Goal: Book appointment/travel/reservation

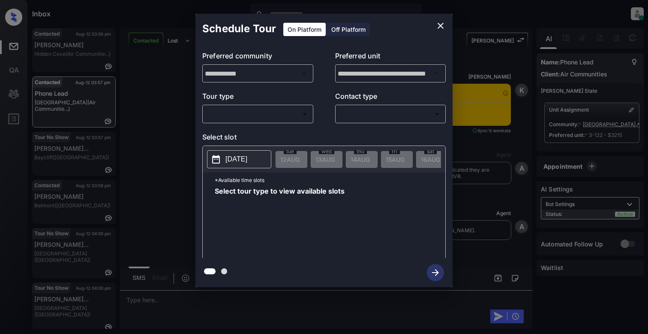
click at [233, 112] on body "Inbox Cynthia Montañez Online Set yourself offline Set yourself on break Profil…" at bounding box center [324, 167] width 648 height 334
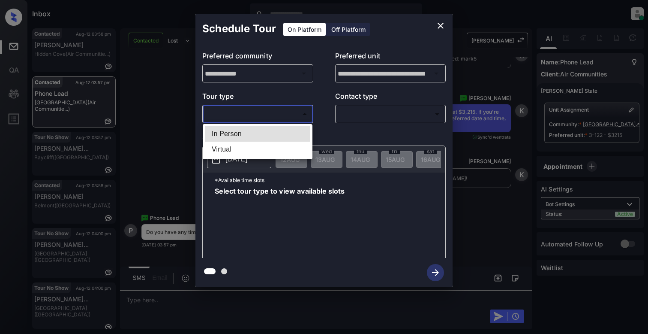
click at [243, 128] on li "In Person" at bounding box center [257, 133] width 105 height 15
type input "********"
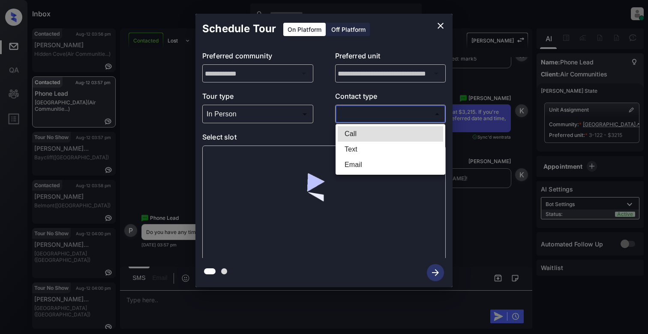
click at [383, 117] on body "Inbox Cynthia Montañez Online Set yourself offline Set yourself on break Profil…" at bounding box center [324, 167] width 648 height 334
click at [363, 151] on li "Text" at bounding box center [390, 149] width 105 height 15
type input "****"
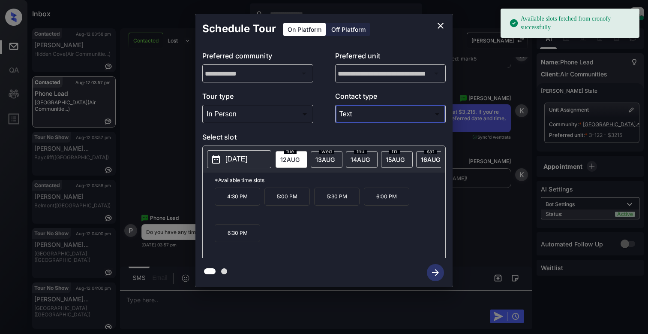
click at [235, 158] on p "[DATE]" at bounding box center [237, 159] width 22 height 10
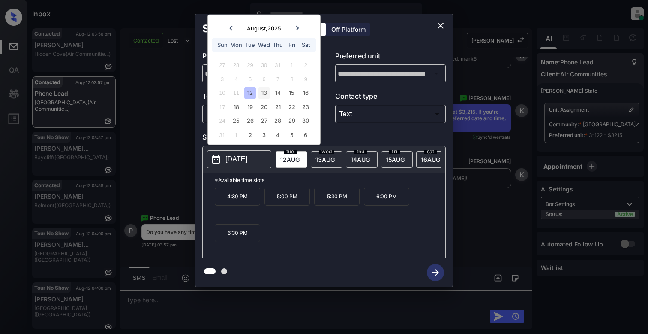
click at [264, 91] on div "13" at bounding box center [264, 93] width 12 height 12
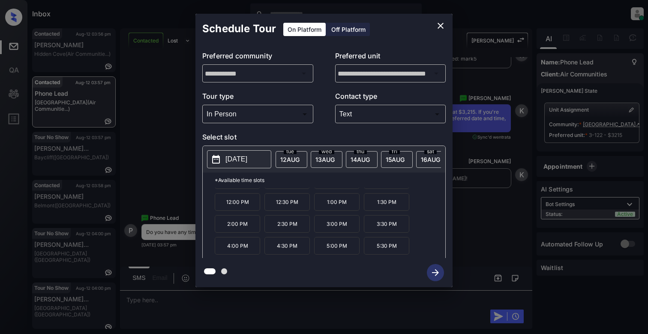
scroll to position [38, 0]
click at [443, 23] on icon "close" at bounding box center [441, 26] width 10 height 10
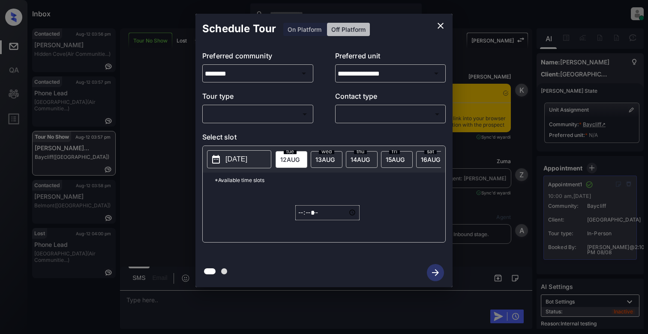
scroll to position [3323, 0]
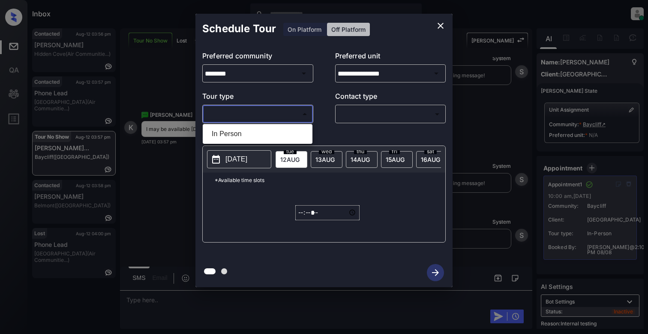
click at [250, 117] on body "Inbox Cynthia Montañez Online Set yourself offline Set yourself on break Profil…" at bounding box center [324, 167] width 648 height 334
drag, startPoint x: 244, startPoint y: 138, endPoint x: 324, endPoint y: 112, distance: 84.2
click at [244, 139] on li "In Person" at bounding box center [257, 133] width 105 height 15
type input "********"
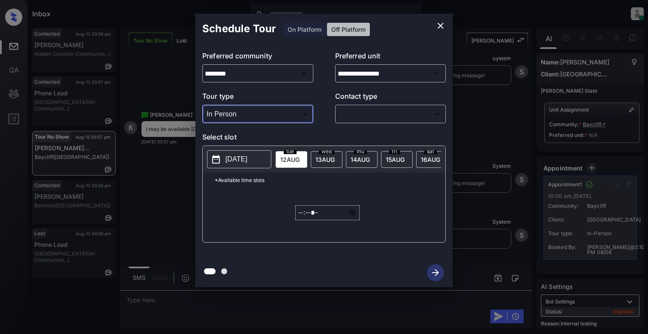
click at [362, 110] on body "Inbox Cynthia Montañez Online Set yourself offline Set yourself on break Profil…" at bounding box center [324, 167] width 648 height 334
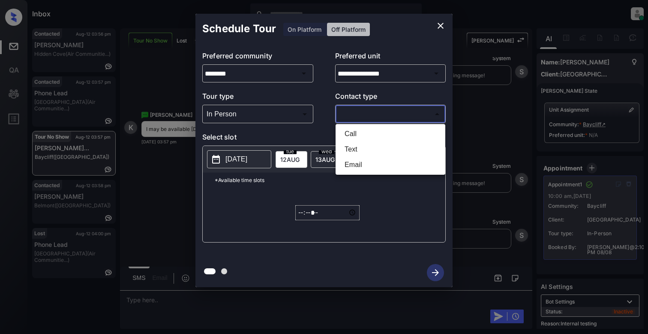
click at [437, 28] on div at bounding box center [324, 167] width 648 height 334
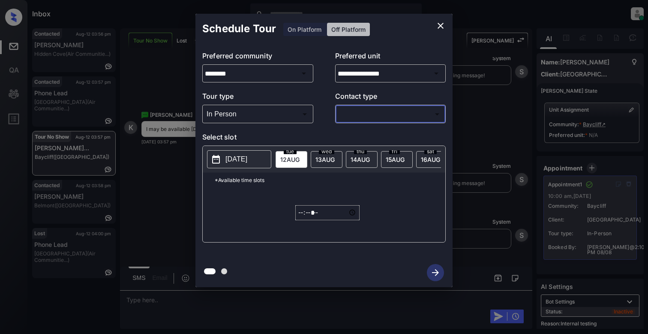
click at [438, 26] on icon "close" at bounding box center [441, 26] width 10 height 10
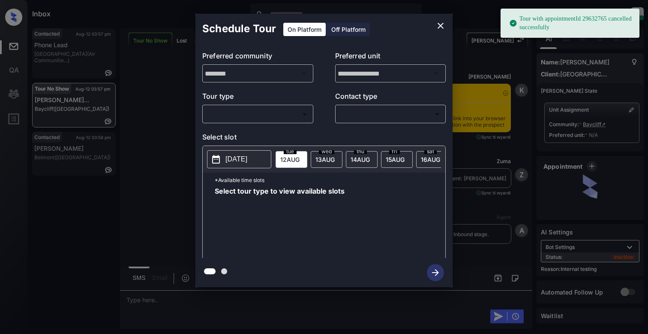
scroll to position [3323, 0]
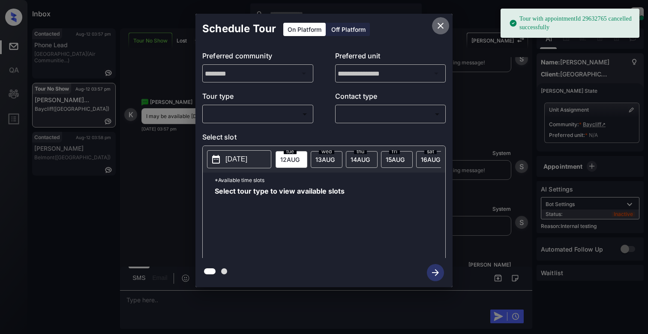
click at [438, 26] on icon "close" at bounding box center [441, 26] width 10 height 10
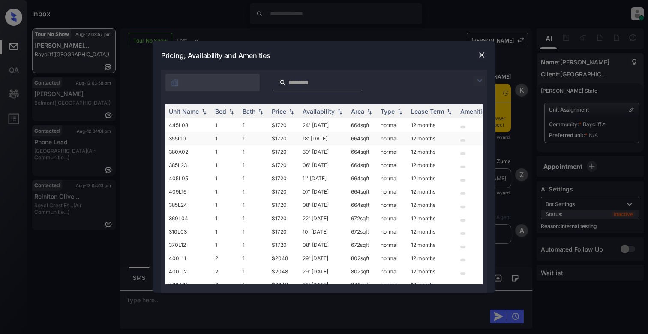
scroll to position [1151, 0]
click at [210, 124] on td "445L08" at bounding box center [189, 124] width 46 height 13
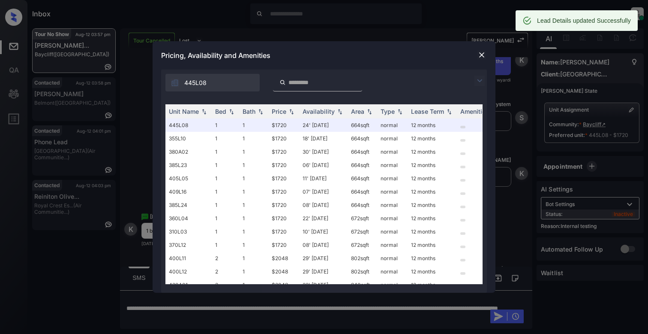
click at [484, 54] on img at bounding box center [482, 55] width 9 height 9
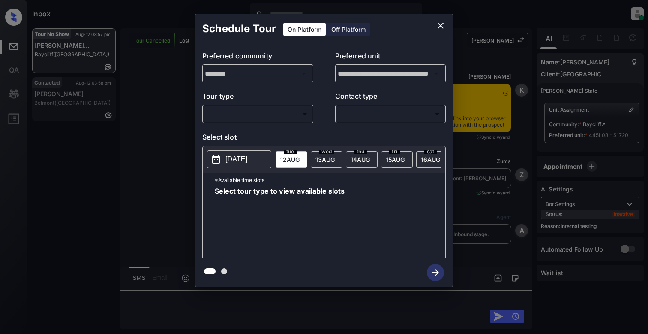
scroll to position [3551, 0]
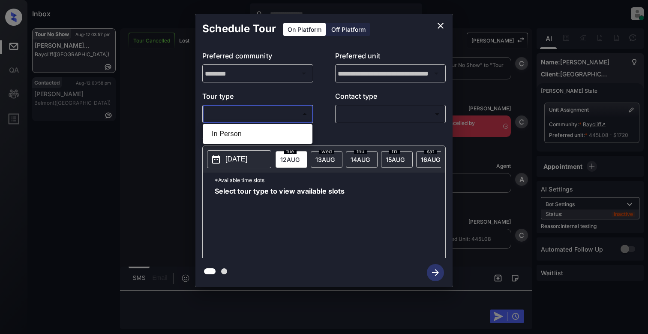
click at [281, 115] on body "Inbox [PERSON_NAME] Online Set yourself offline Set yourself on break Profile S…" at bounding box center [324, 167] width 648 height 334
click at [266, 131] on li "In Person" at bounding box center [257, 133] width 105 height 15
type input "********"
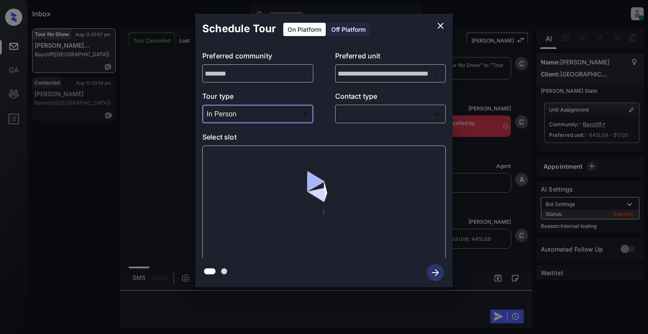
click at [364, 112] on body "Inbox Cynthia Montañez Online Set yourself offline Set yourself on break Profil…" at bounding box center [324, 167] width 648 height 334
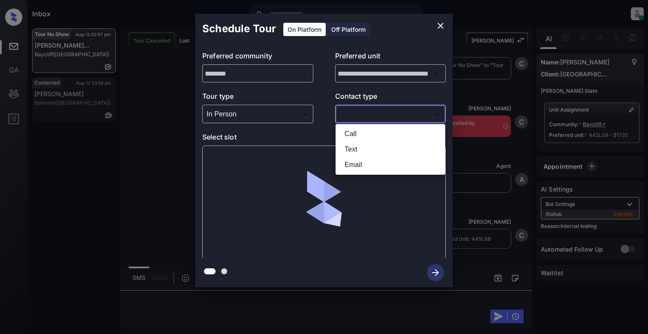
click at [364, 149] on li "Text" at bounding box center [390, 149] width 105 height 15
type input "****"
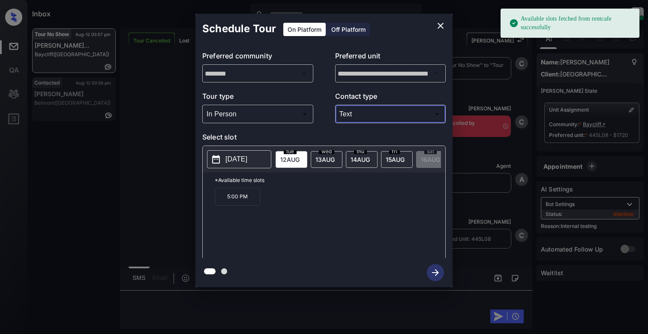
click at [239, 163] on p "[DATE]" at bounding box center [237, 159] width 22 height 10
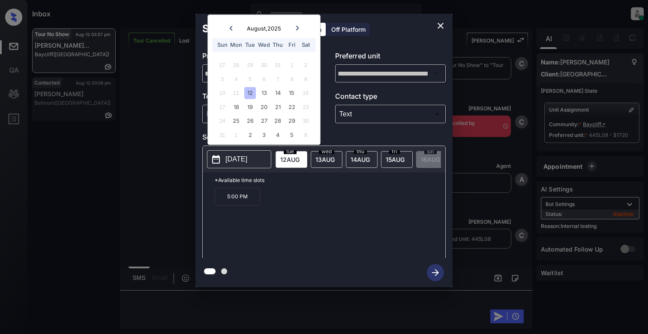
click at [442, 28] on icon "close" at bounding box center [441, 26] width 10 height 10
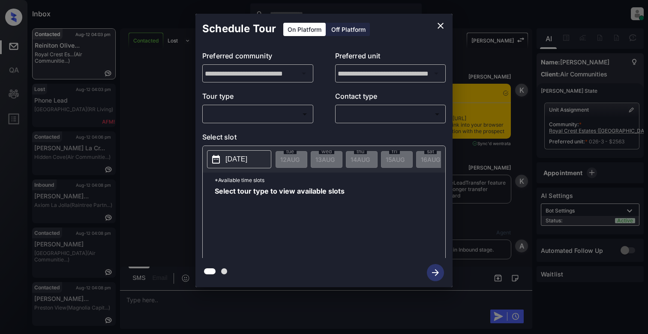
scroll to position [4206, 0]
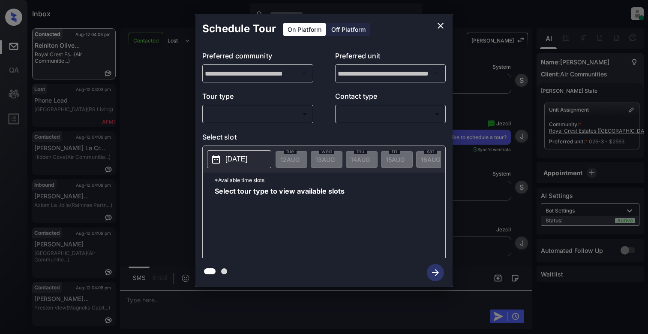
click at [276, 115] on body "Inbox Cynthia Montañez Online Set yourself offline Set yourself on break Profil…" at bounding box center [324, 167] width 648 height 334
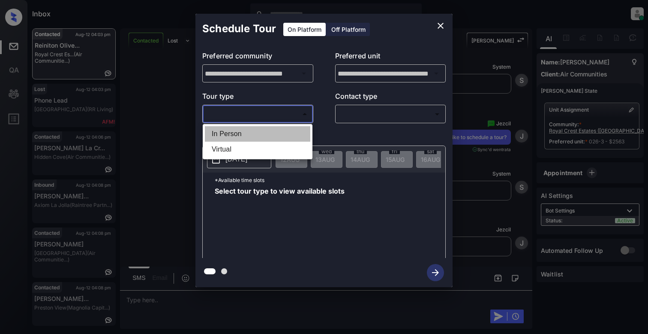
click at [247, 133] on li "In Person" at bounding box center [257, 133] width 105 height 15
type input "********"
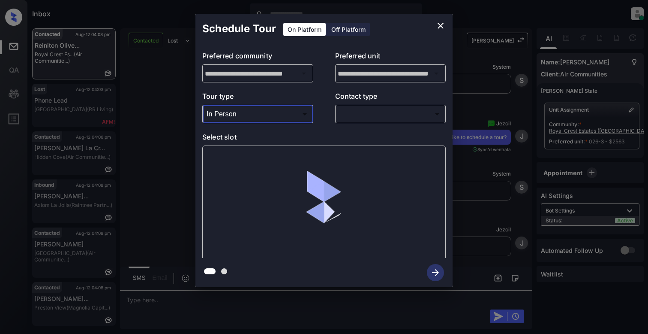
click at [396, 118] on body "Inbox Cynthia Montañez Online Set yourself offline Set yourself on break Profil…" at bounding box center [324, 167] width 648 height 334
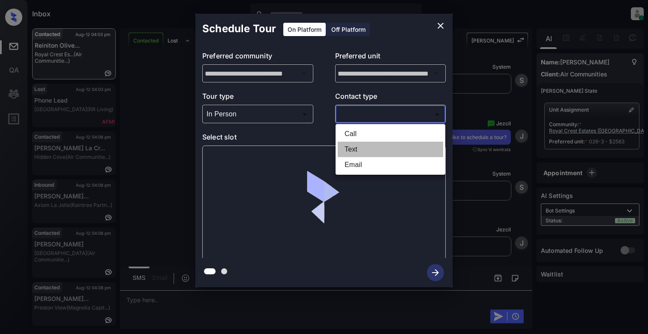
click at [363, 150] on li "Text" at bounding box center [390, 149] width 105 height 15
type input "****"
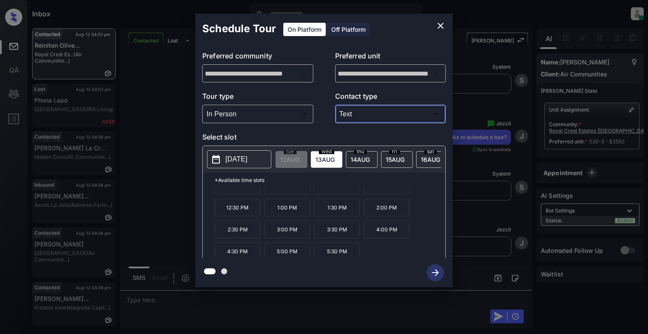
scroll to position [15, 0]
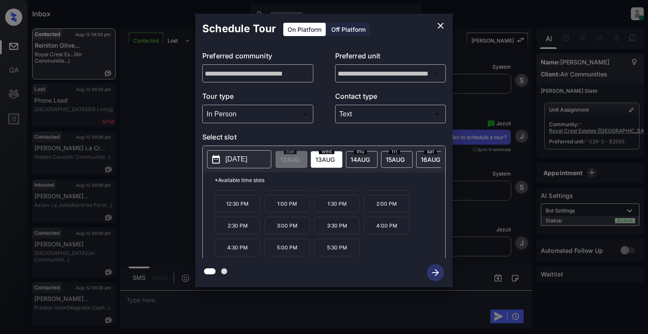
click at [12, 227] on div "**********" at bounding box center [324, 150] width 648 height 301
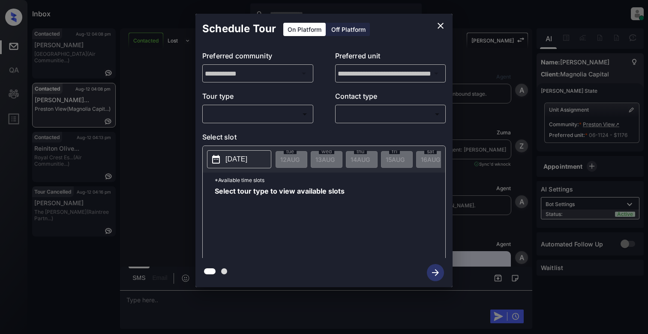
scroll to position [4934, 0]
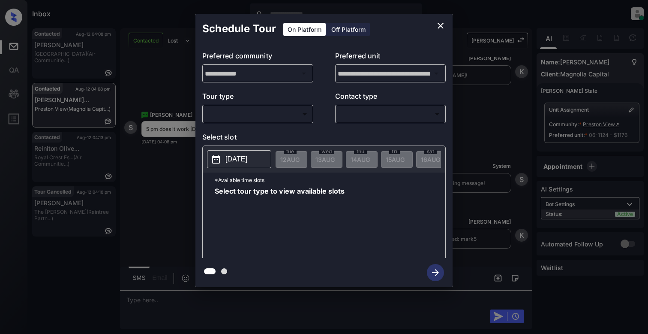
click at [279, 117] on body "Inbox [PERSON_NAME] Online Set yourself offline Set yourself on break Profile S…" at bounding box center [324, 167] width 648 height 334
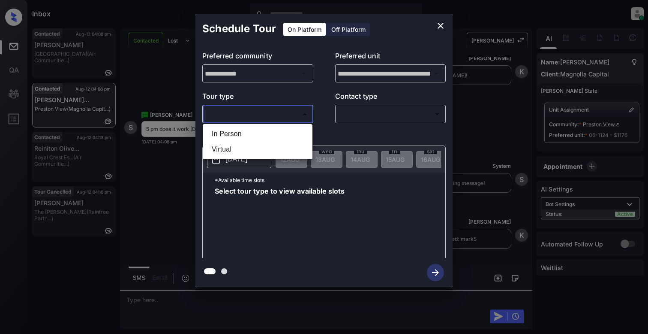
click at [223, 133] on li "In Person" at bounding box center [257, 133] width 105 height 15
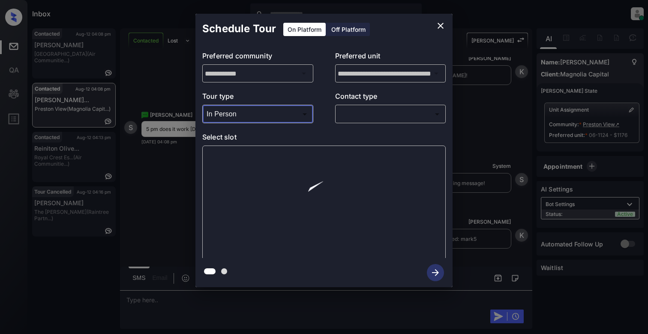
type input "********"
click at [410, 110] on body "Inbox Cynthia Montañez Online Set yourself offline Set yourself on break Profil…" at bounding box center [324, 167] width 648 height 334
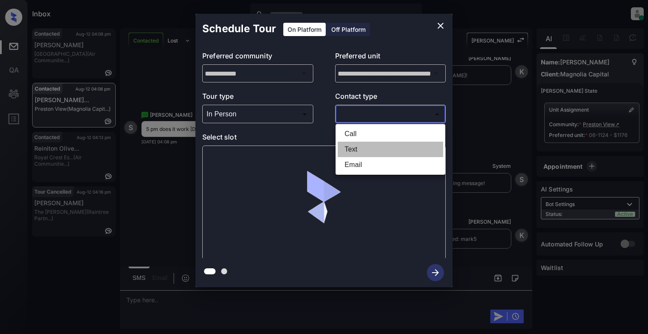
click at [360, 146] on li "Text" at bounding box center [390, 149] width 105 height 15
type input "****"
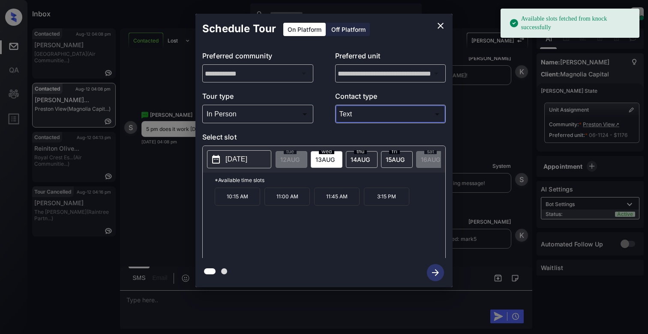
click at [241, 163] on p "[DATE]" at bounding box center [237, 159] width 22 height 10
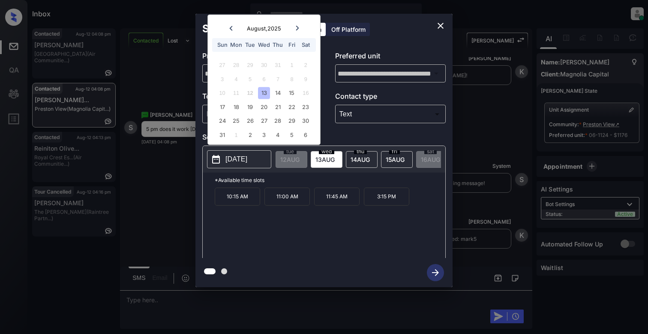
click at [376, 231] on div "10:15 AM 11:00 AM 11:45 AM 3:15 PM" at bounding box center [330, 221] width 231 height 69
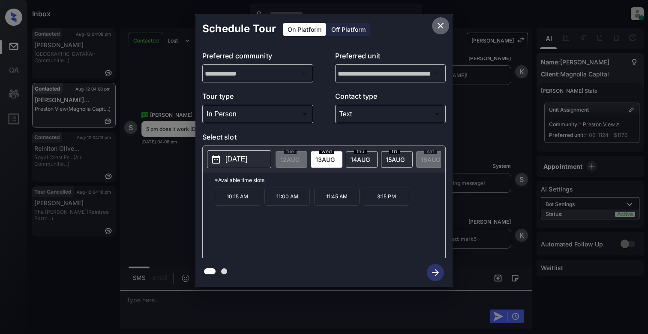
click at [441, 21] on icon "close" at bounding box center [441, 26] width 10 height 10
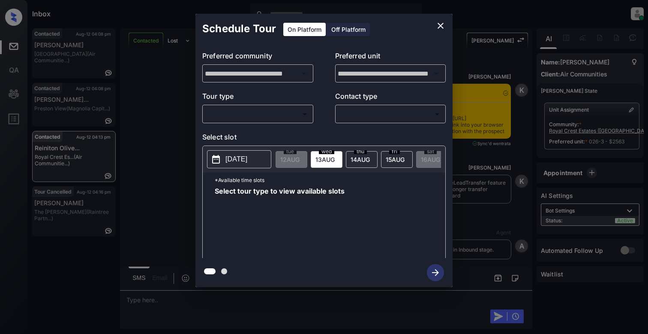
scroll to position [4370, 0]
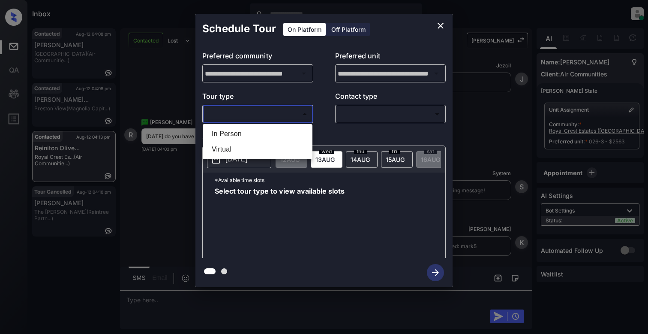
click at [226, 119] on body "Inbox Cynthia Montañez Online Set yourself offline Set yourself on break Profil…" at bounding box center [324, 167] width 648 height 334
drag, startPoint x: 237, startPoint y: 142, endPoint x: 238, endPoint y: 135, distance: 6.9
click at [237, 142] on li "Virtual" at bounding box center [257, 149] width 105 height 15
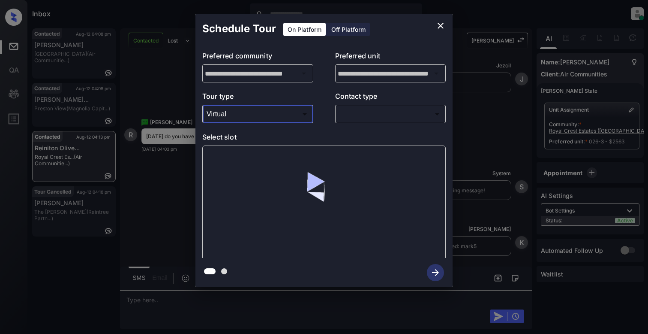
click at [228, 115] on body "Inbox Cynthia Montañez Online Set yourself offline Set yourself on break Profil…" at bounding box center [324, 167] width 648 height 334
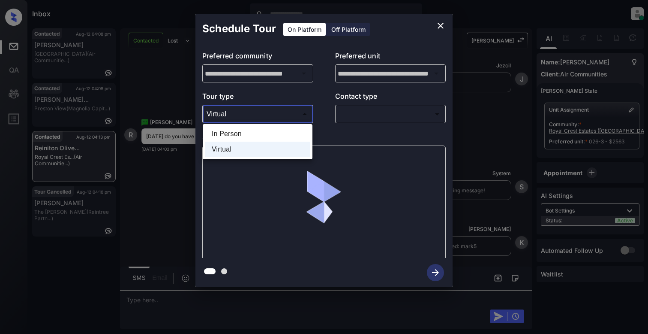
click at [242, 136] on li "In Person" at bounding box center [257, 133] width 105 height 15
type input "********"
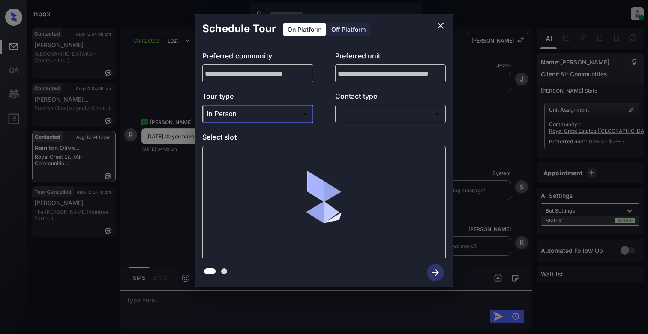
click at [401, 114] on body "Inbox Cynthia Montañez Online Set yourself offline Set yourself on break Profil…" at bounding box center [324, 167] width 648 height 334
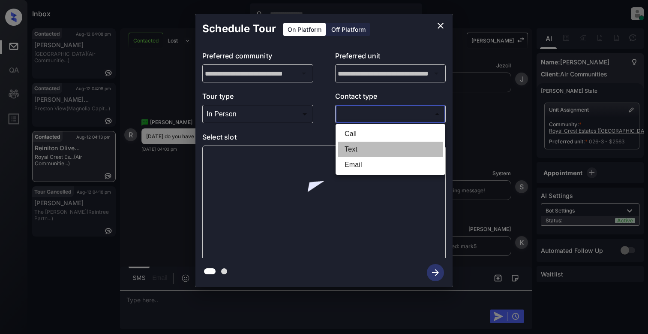
drag, startPoint x: 360, startPoint y: 147, endPoint x: 342, endPoint y: 143, distance: 18.4
click at [360, 148] on li "Text" at bounding box center [390, 149] width 105 height 15
type input "****"
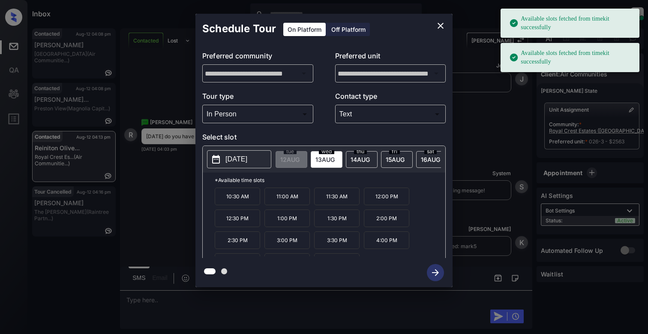
click at [232, 160] on p "[DATE]" at bounding box center [237, 159] width 22 height 10
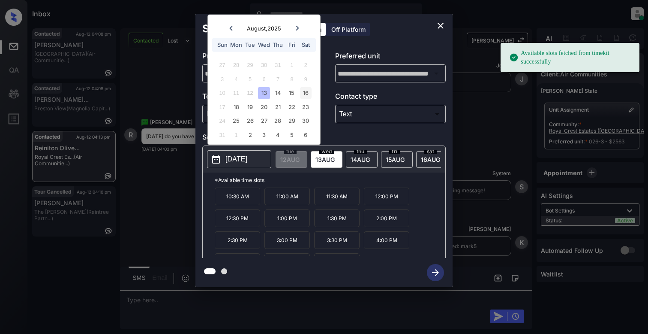
click at [306, 87] on div "16" at bounding box center [306, 93] width 12 height 12
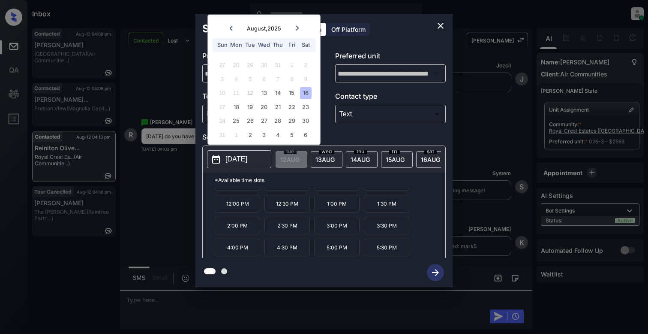
scroll to position [15, 0]
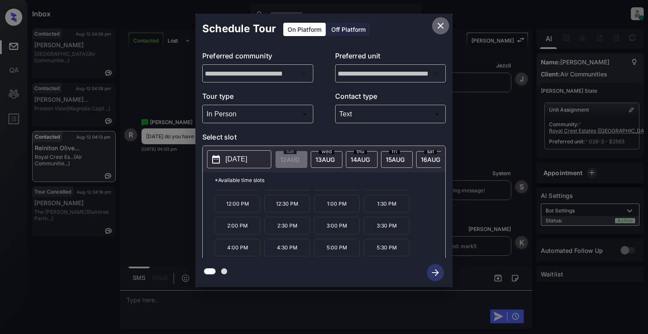
click at [439, 27] on icon "close" at bounding box center [441, 26] width 10 height 10
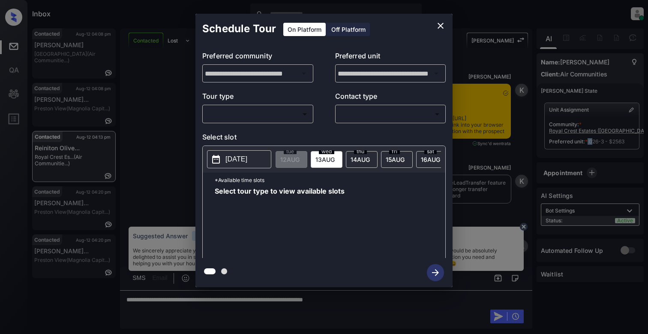
scroll to position [4656, 0]
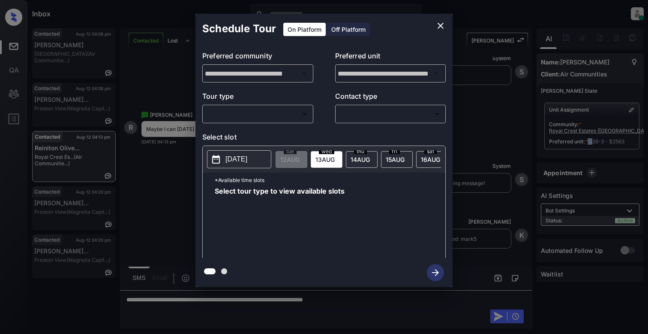
click at [244, 118] on body "Inbox Cynthia Montañez Online Set yourself offline Set yourself on break Profil…" at bounding box center [324, 167] width 648 height 334
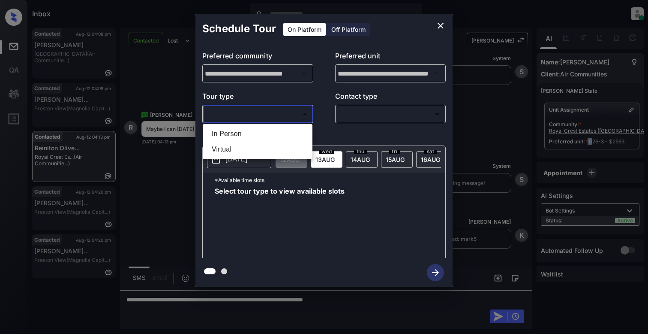
click at [234, 132] on li "In Person" at bounding box center [257, 133] width 105 height 15
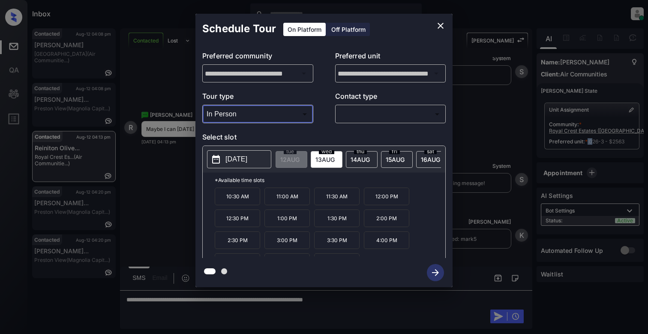
type input "********"
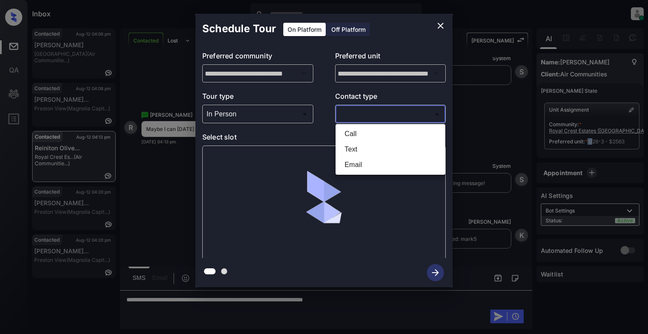
click at [407, 112] on body "Inbox Cynthia Montañez Online Set yourself offline Set yourself on break Profil…" at bounding box center [324, 167] width 648 height 334
click at [348, 146] on li "Text" at bounding box center [390, 149] width 105 height 15
type input "****"
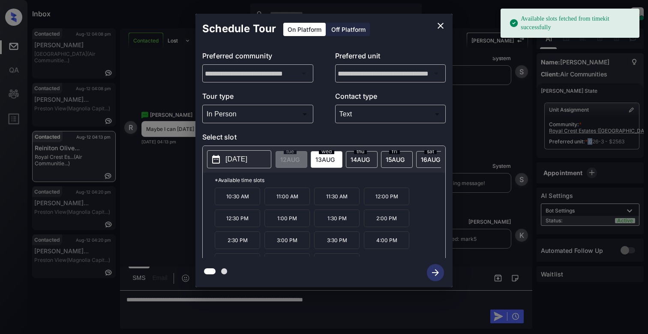
click at [223, 160] on button "[DATE]" at bounding box center [239, 159] width 64 height 18
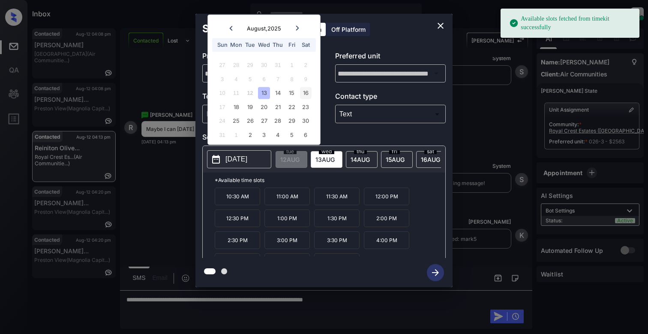
click at [307, 90] on div "16" at bounding box center [306, 93] width 12 height 12
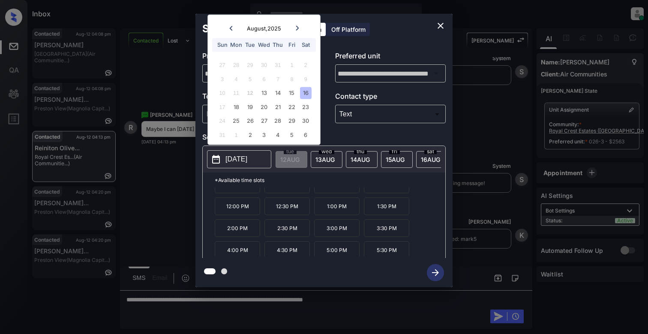
scroll to position [15, 0]
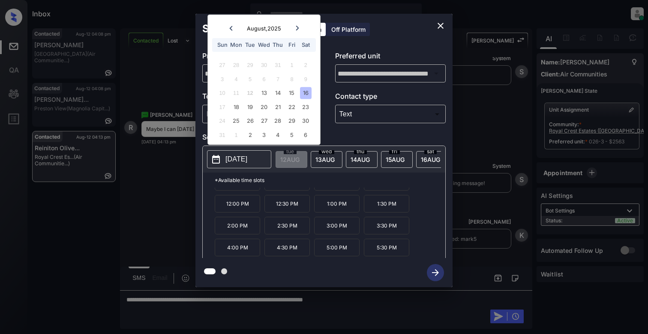
click at [443, 26] on icon "close" at bounding box center [441, 26] width 10 height 10
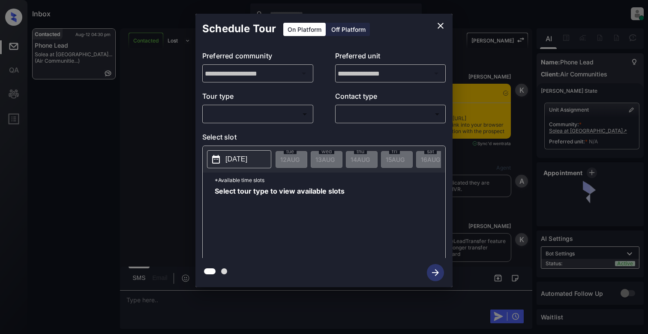
scroll to position [946, 0]
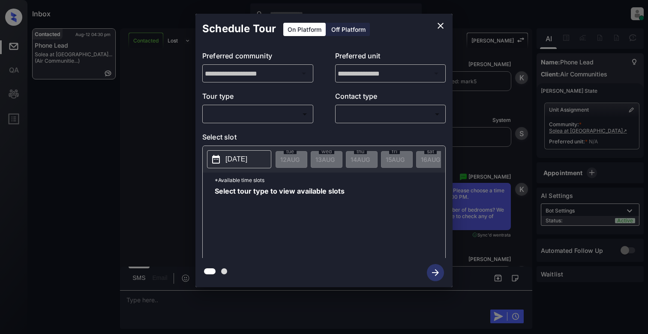
click at [225, 119] on body "Inbox [PERSON_NAME] Online Set yourself offline Set yourself on break Profile S…" at bounding box center [324, 167] width 648 height 334
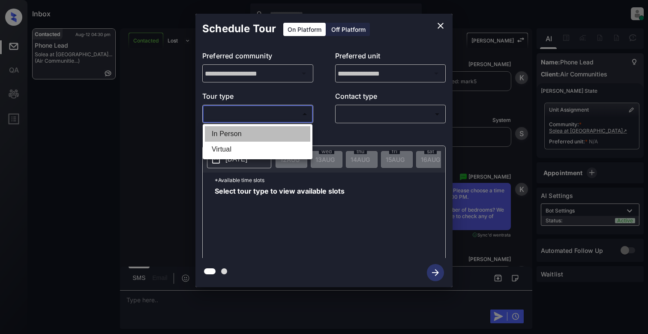
click at [223, 136] on li "In Person" at bounding box center [257, 133] width 105 height 15
type input "********"
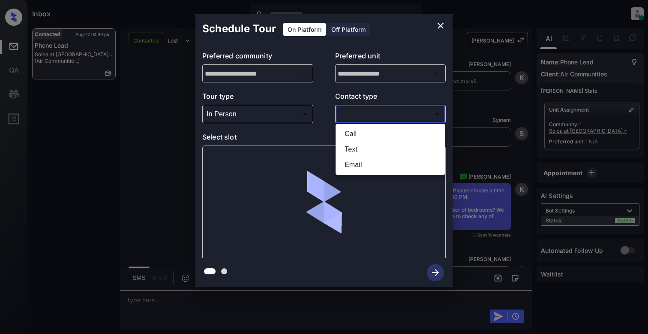
click at [376, 115] on body "Inbox [PERSON_NAME] Online Set yourself offline Set yourself on break Profile S…" at bounding box center [324, 167] width 648 height 334
click at [354, 153] on li "Text" at bounding box center [390, 149] width 105 height 15
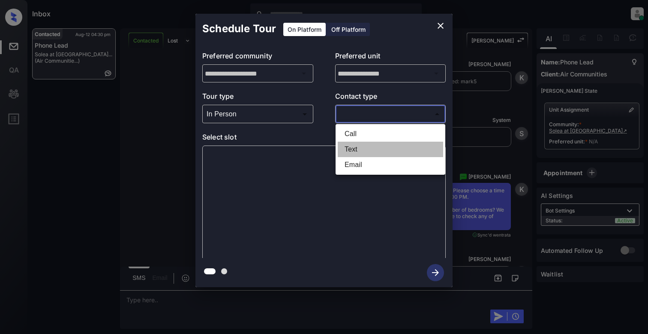
type input "****"
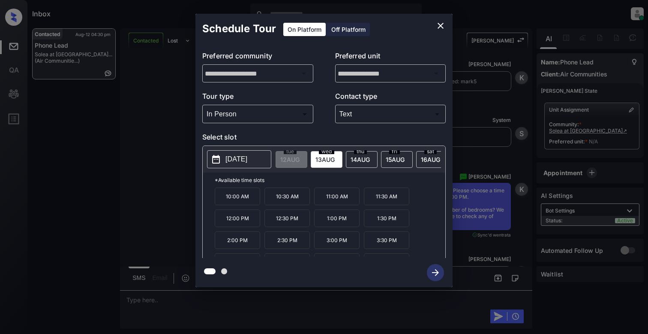
scroll to position [15, 0]
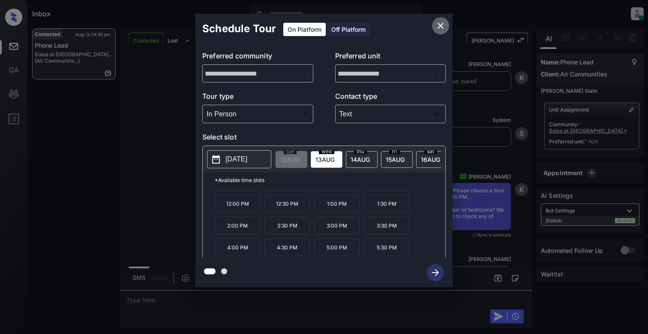
click at [441, 24] on icon "close" at bounding box center [441, 26] width 10 height 10
